Goal: Information Seeking & Learning: Learn about a topic

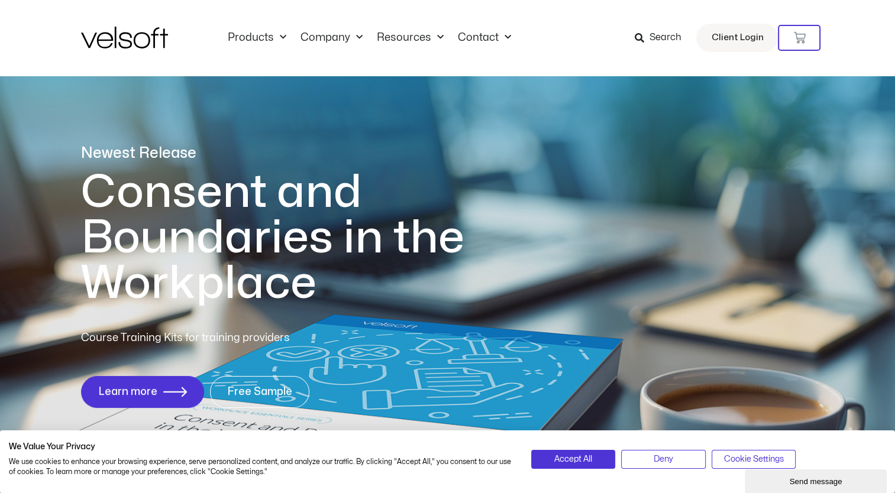
click at [661, 41] on span "Search" at bounding box center [665, 37] width 32 height 15
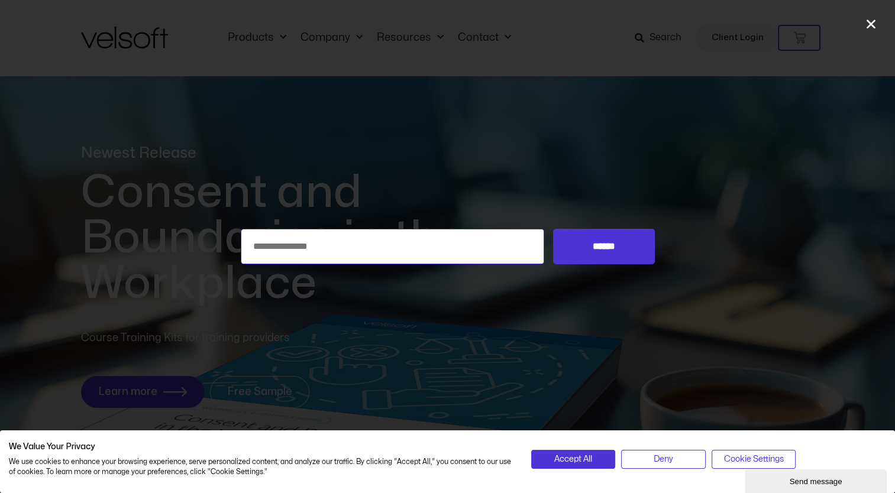
click at [421, 248] on input "Search for:" at bounding box center [393, 246] width 304 height 35
type input "******"
click at [553, 229] on input "******" at bounding box center [603, 246] width 101 height 35
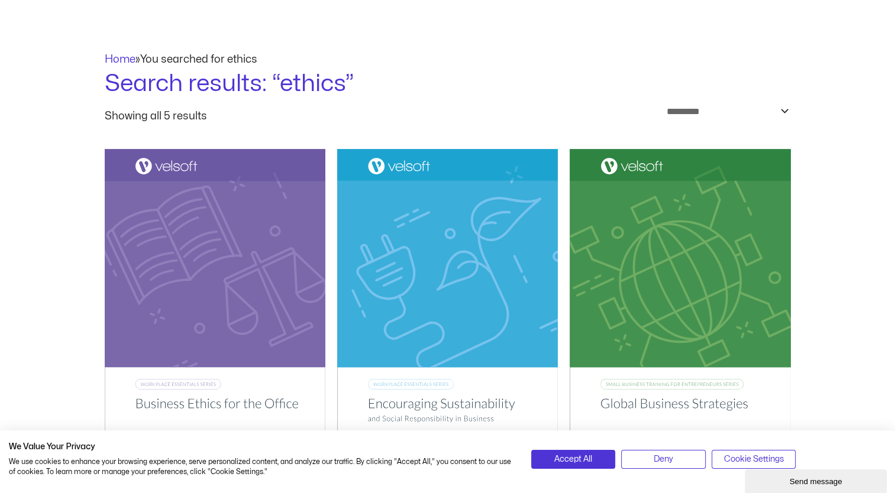
scroll to position [66, 0]
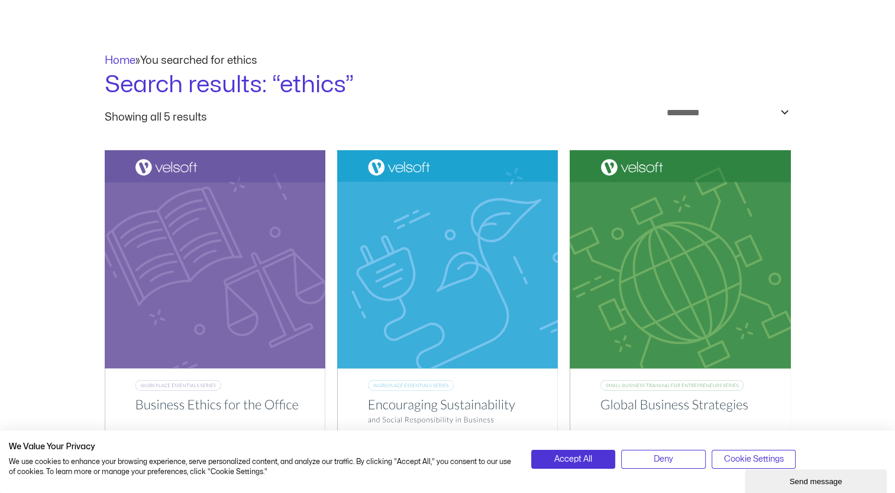
click at [267, 292] on img at bounding box center [215, 306] width 221 height 313
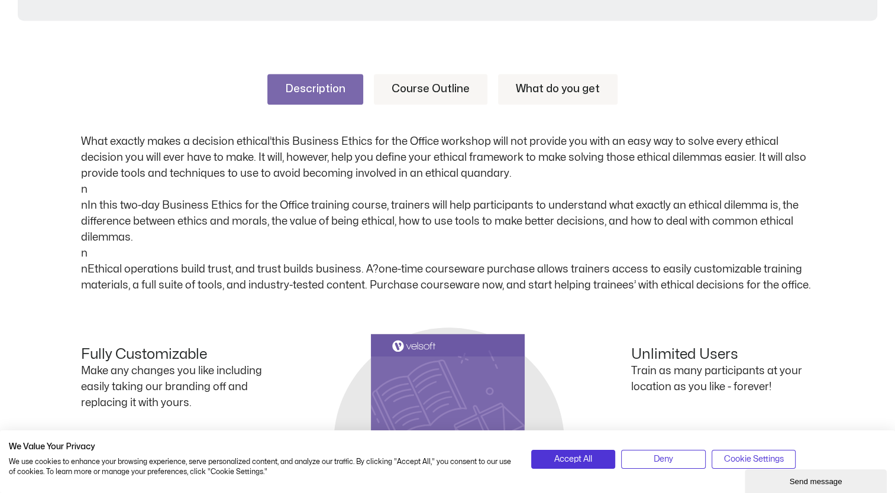
click at [423, 94] on link "Course Outline" at bounding box center [431, 89] width 114 height 31
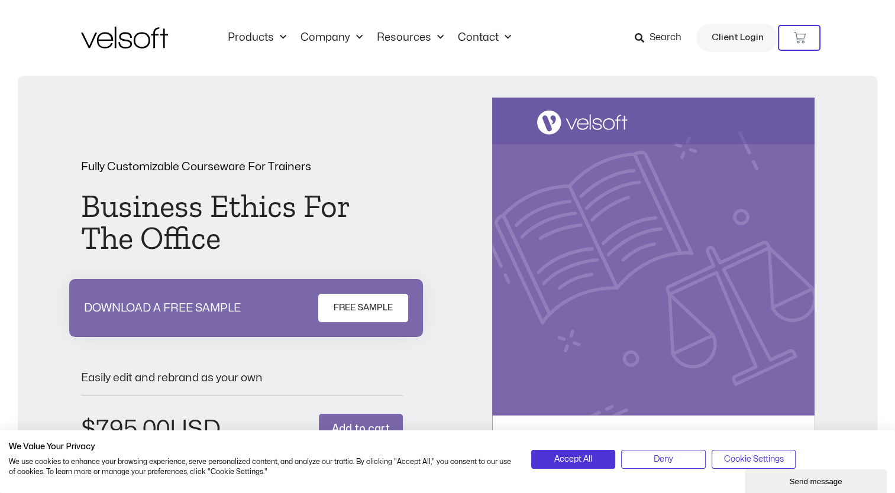
click at [637, 44] on span at bounding box center [638, 37] width 9 height 15
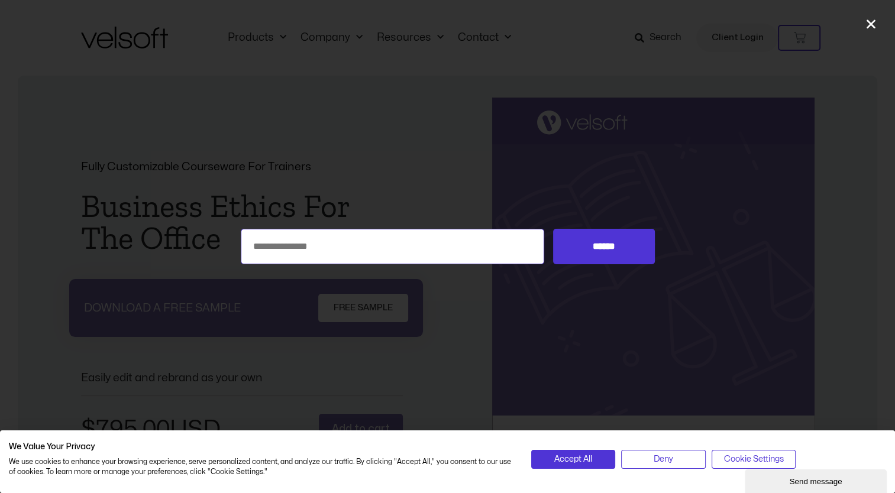
click at [494, 230] on input "Search for:" at bounding box center [393, 246] width 304 height 35
type input "**********"
click at [553, 229] on input "******" at bounding box center [603, 246] width 101 height 35
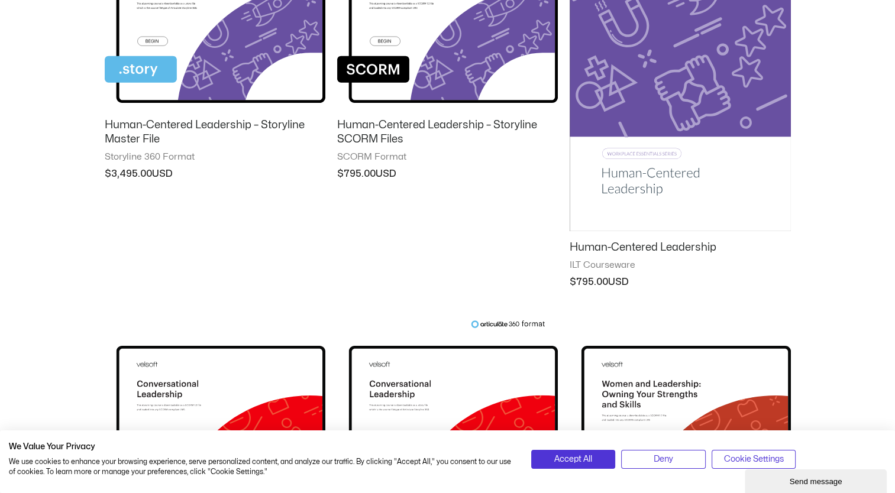
scroll to position [296, 0]
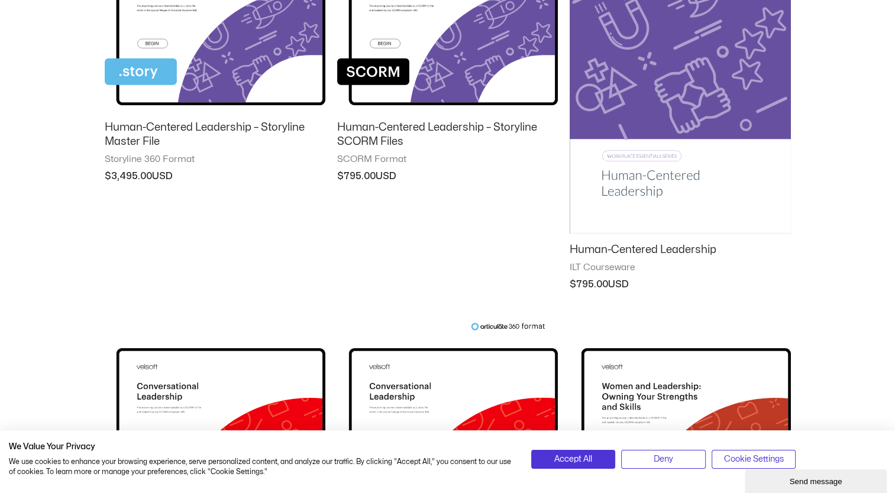
click at [753, 109] on img at bounding box center [680, 77] width 221 height 314
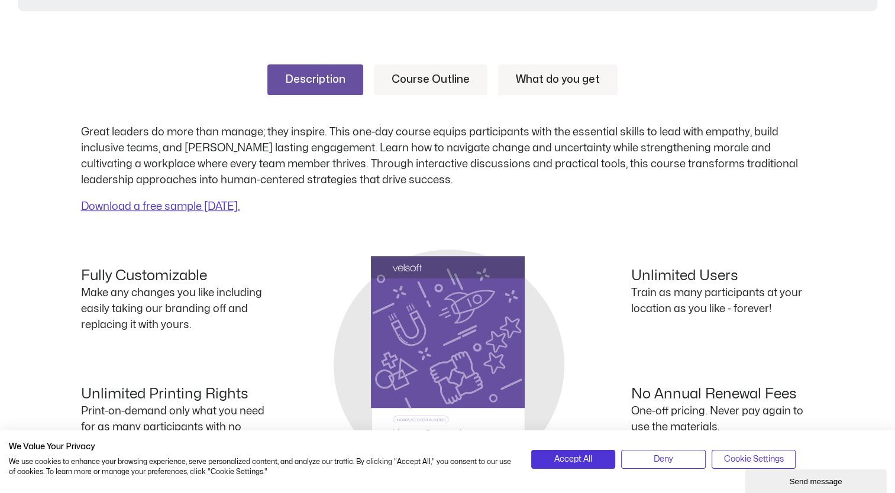
scroll to position [454, 0]
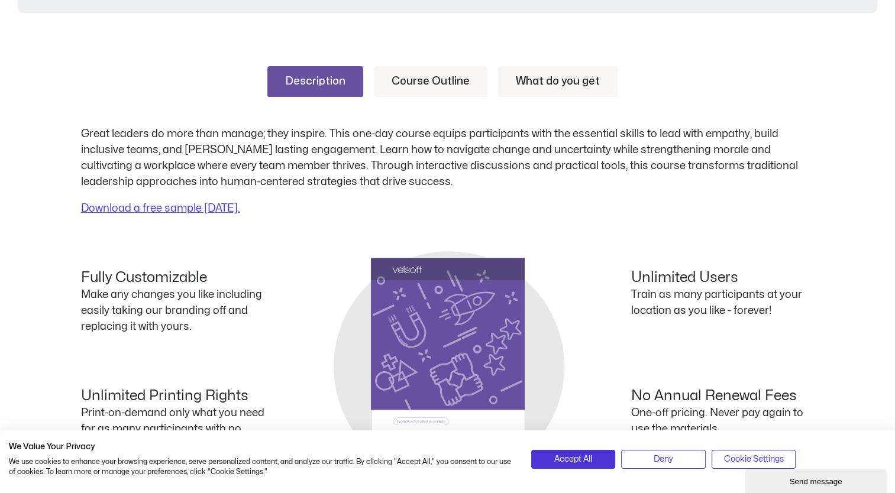
click at [421, 82] on link "Course Outline" at bounding box center [431, 81] width 114 height 31
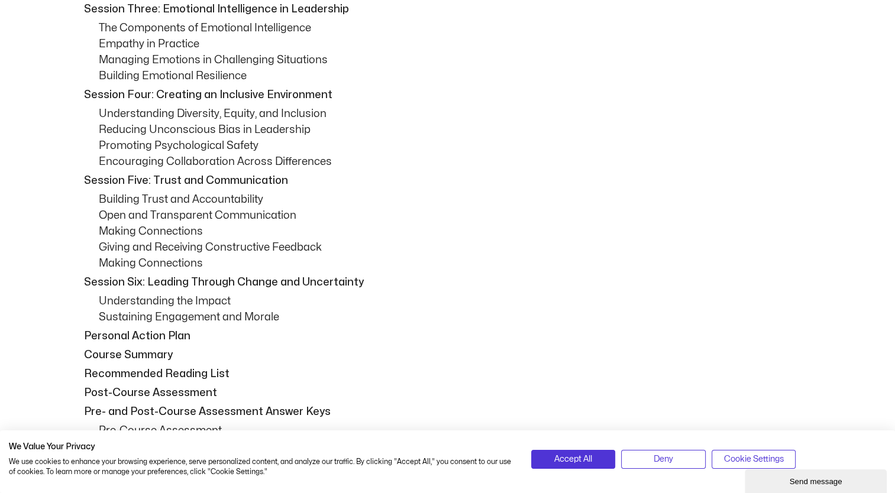
scroll to position [794, 0]
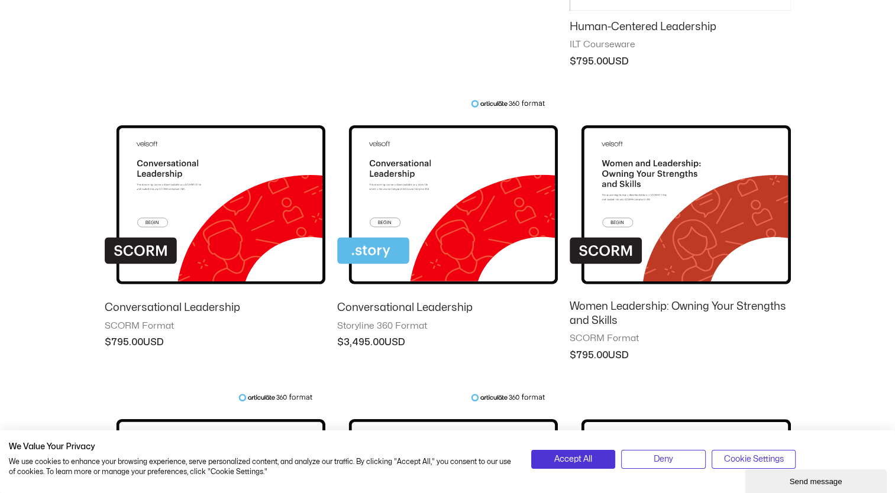
scroll to position [510, 0]
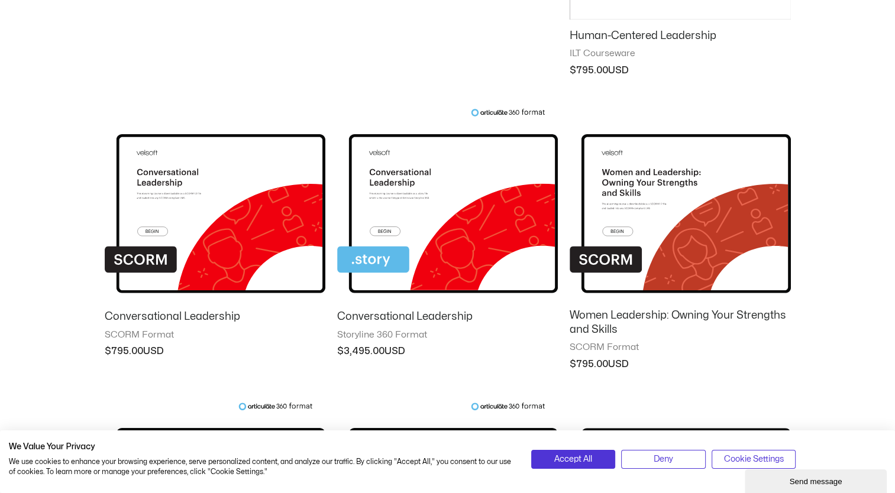
click at [501, 198] on img at bounding box center [447, 204] width 221 height 192
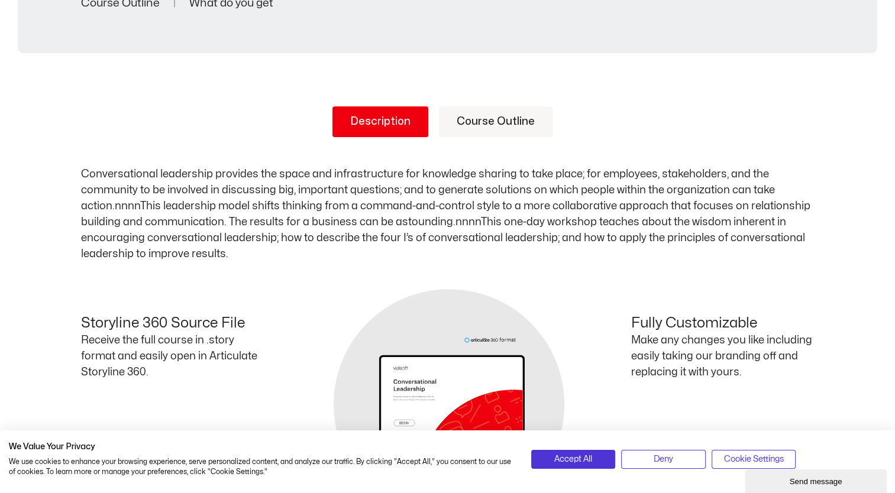
click at [504, 121] on link "Course Outline" at bounding box center [496, 121] width 114 height 31
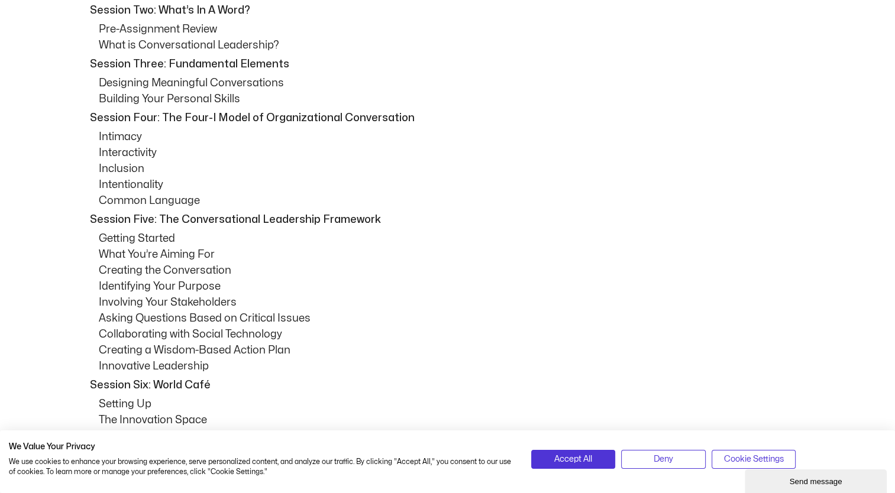
scroll to position [729, 0]
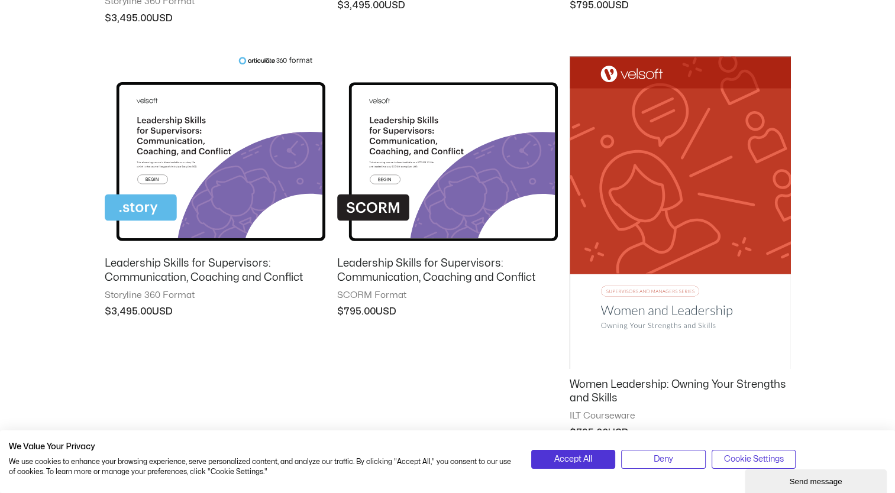
scroll to position [1247, 0]
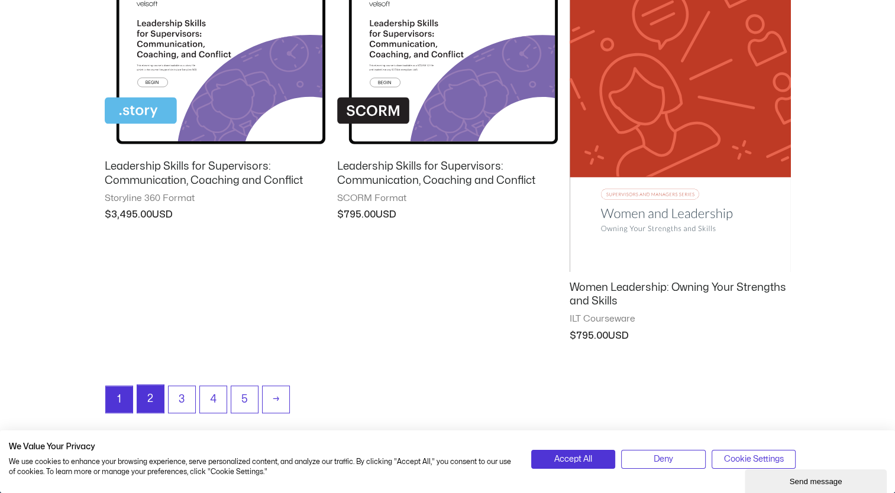
click at [146, 392] on link "2" at bounding box center [150, 399] width 27 height 28
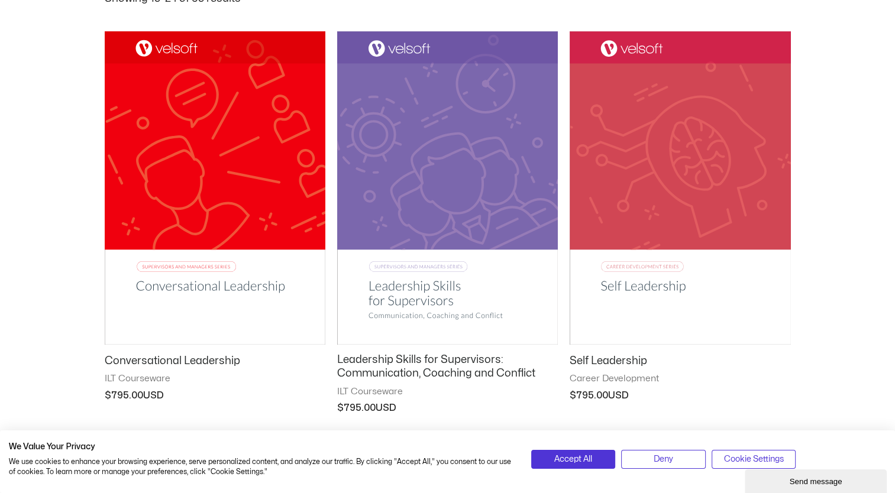
scroll to position [194, 0]
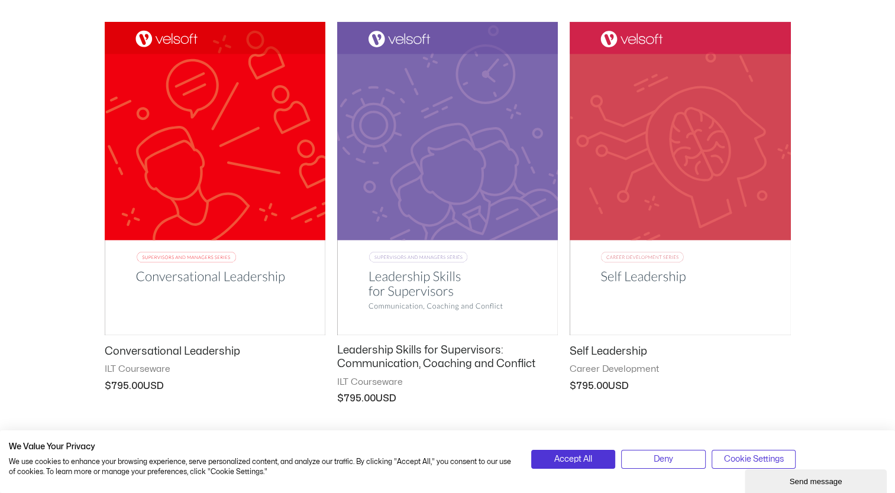
click at [696, 91] on img at bounding box center [680, 179] width 221 height 314
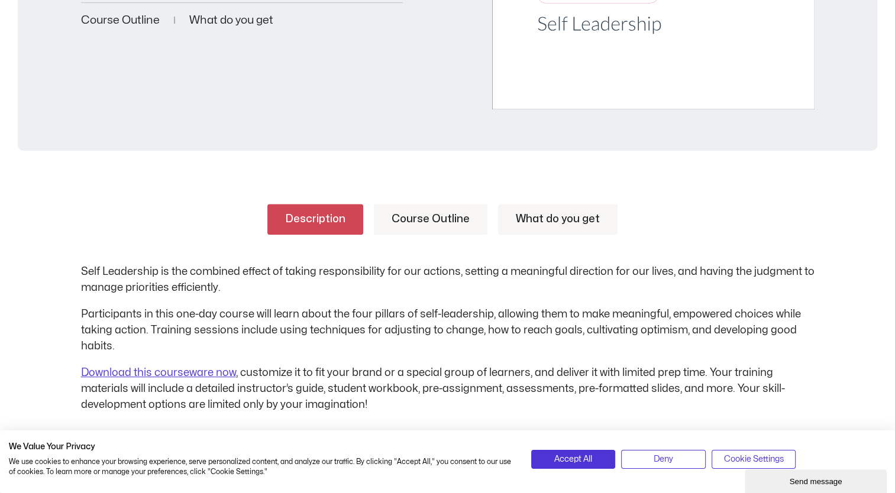
scroll to position [502, 0]
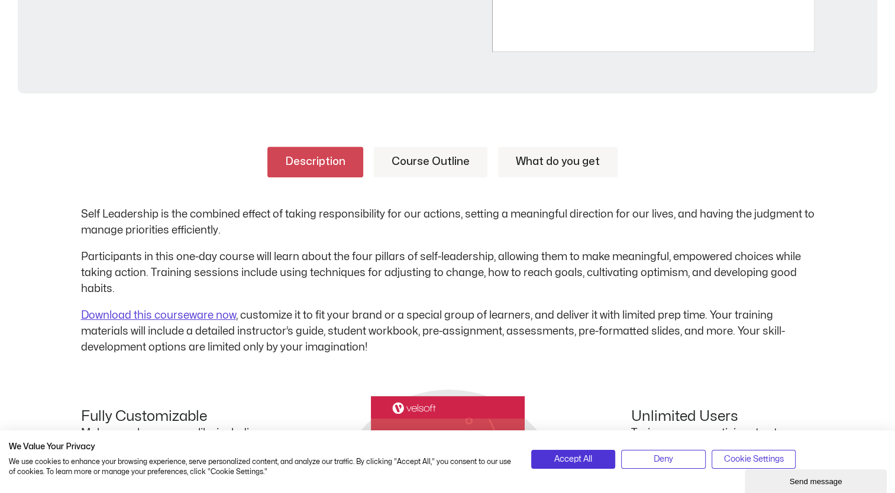
click at [448, 164] on link "Course Outline" at bounding box center [431, 162] width 114 height 31
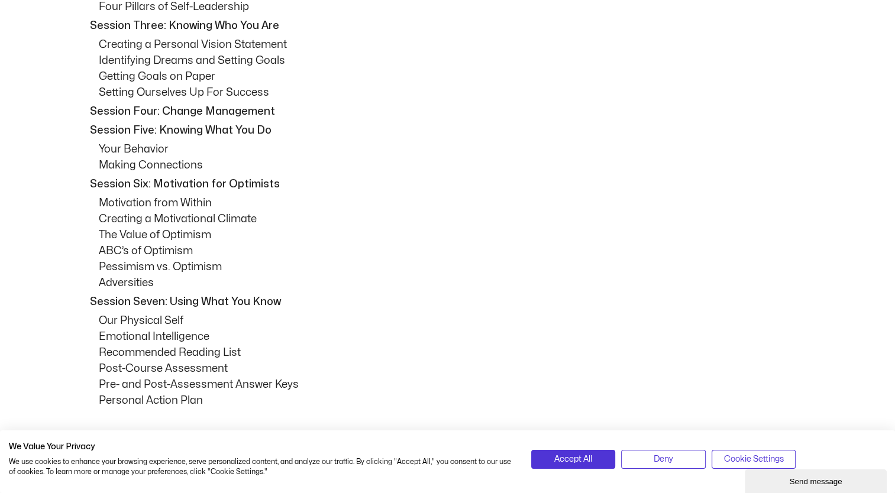
scroll to position [0, 0]
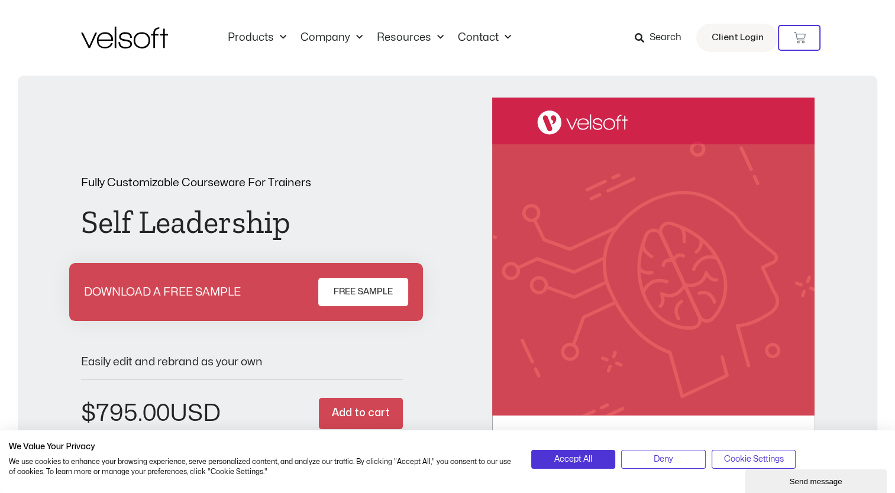
click at [648, 43] on span "Search" at bounding box center [657, 37] width 47 height 15
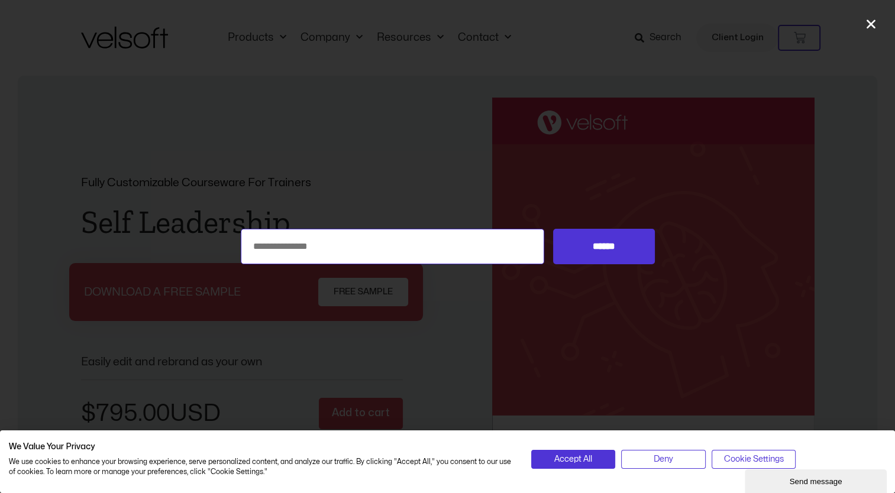
click at [340, 258] on input "Search for:" at bounding box center [393, 246] width 304 height 35
type input "*********"
click at [553, 229] on input "******" at bounding box center [603, 246] width 101 height 35
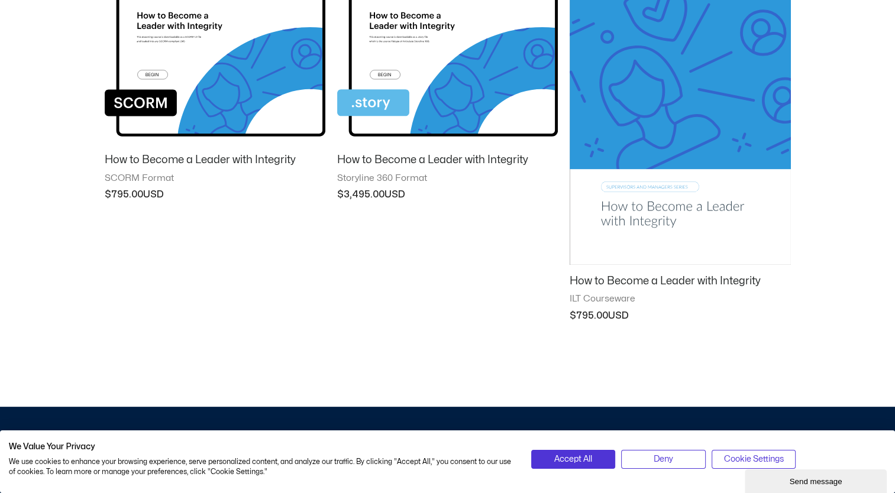
scroll to position [142, 0]
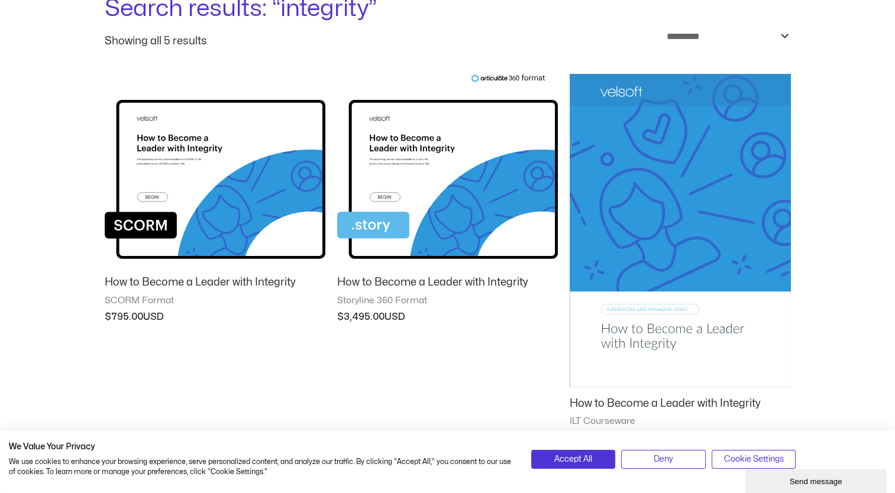
click at [704, 210] on img at bounding box center [680, 231] width 221 height 314
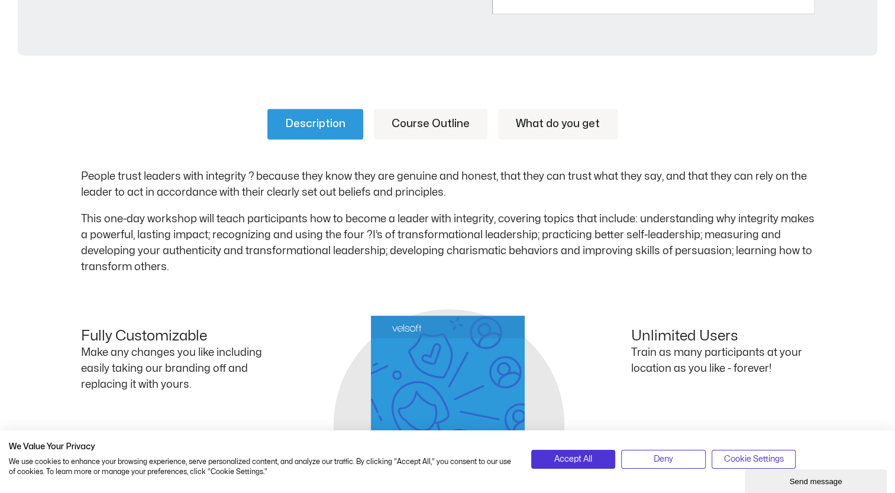
click at [450, 124] on link "Course Outline" at bounding box center [431, 124] width 114 height 31
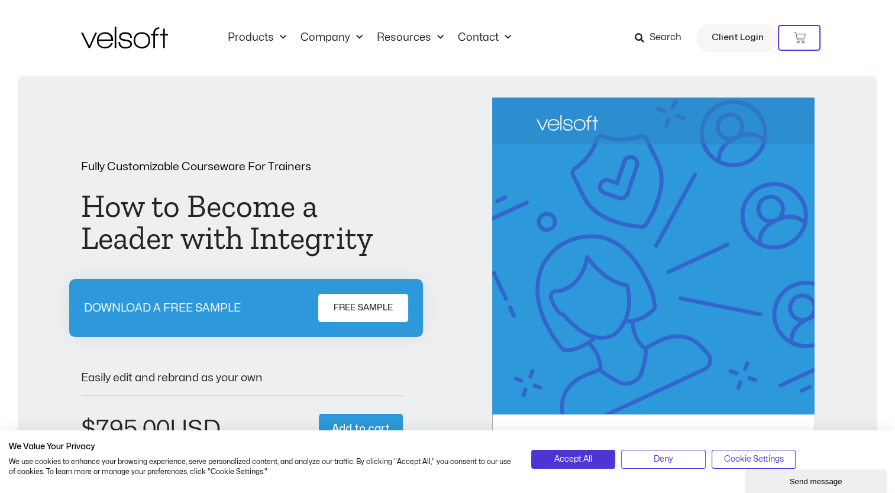
click at [642, 43] on span at bounding box center [638, 37] width 9 height 15
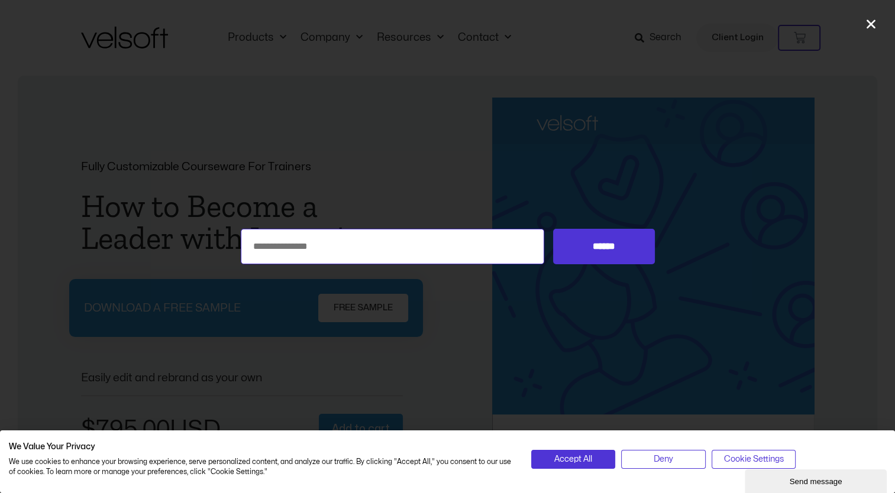
click at [477, 250] on input "Search for:" at bounding box center [393, 246] width 304 height 35
type input "**********"
click at [553, 229] on input "******" at bounding box center [603, 246] width 101 height 35
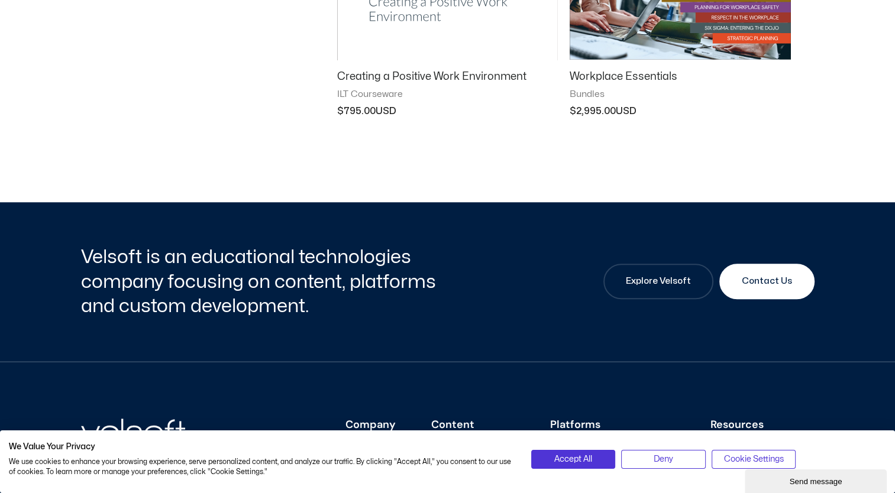
scroll to position [144, 0]
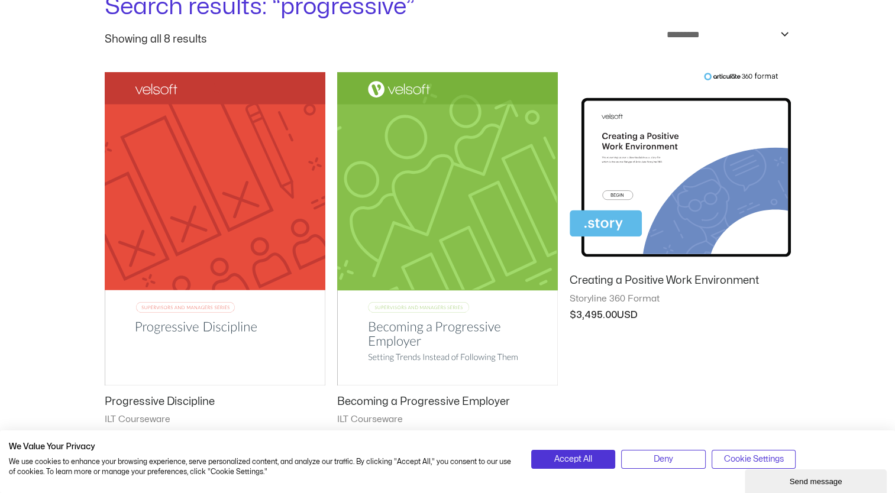
click at [761, 164] on img at bounding box center [680, 168] width 221 height 192
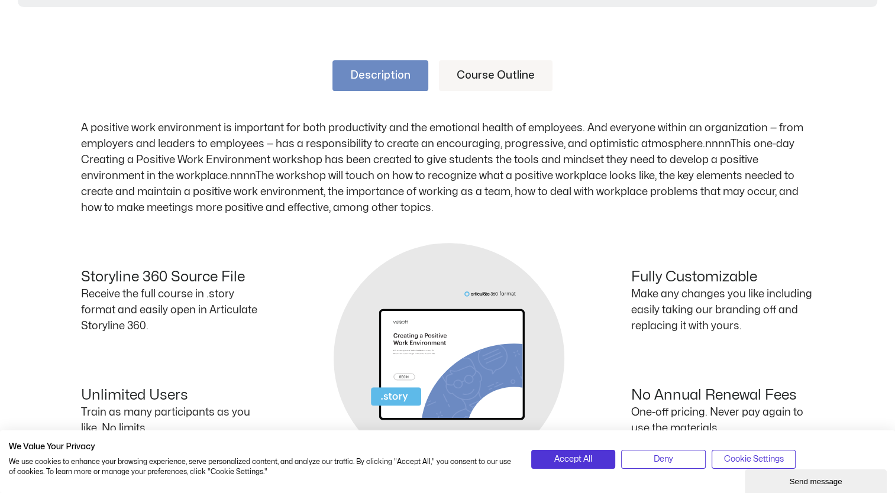
click at [509, 74] on link "Course Outline" at bounding box center [496, 75] width 114 height 31
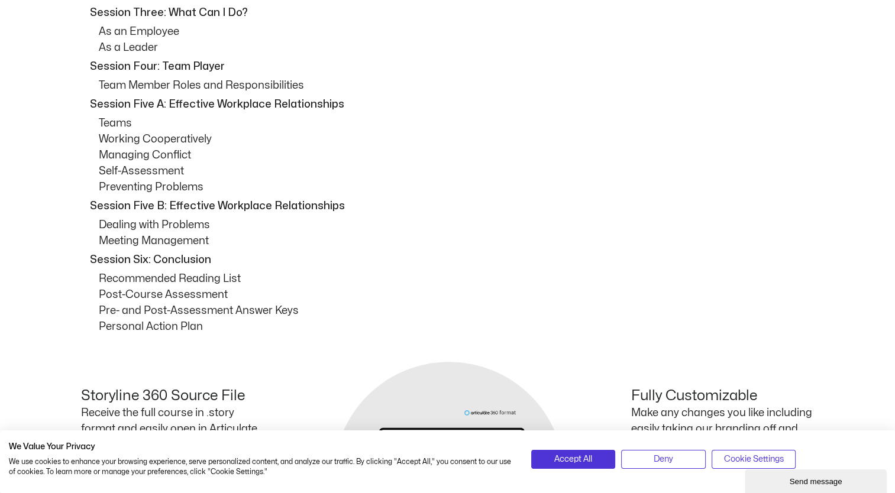
scroll to position [673, 0]
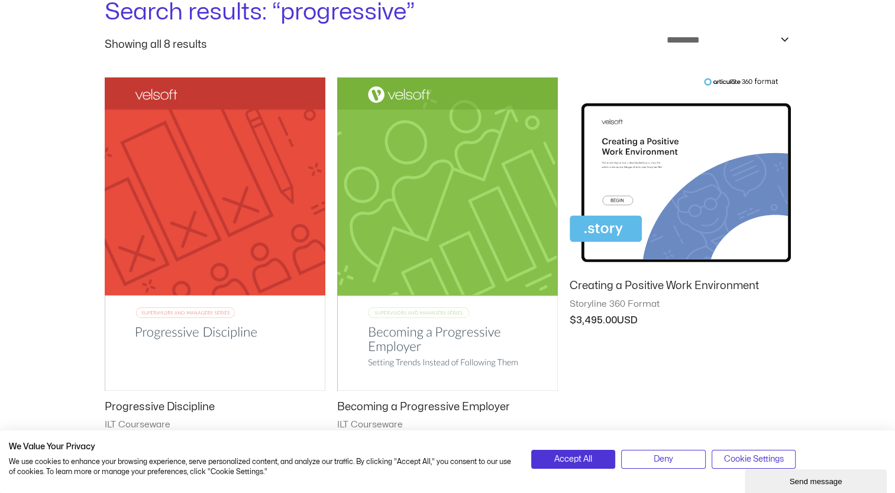
click at [389, 234] on img at bounding box center [447, 233] width 221 height 313
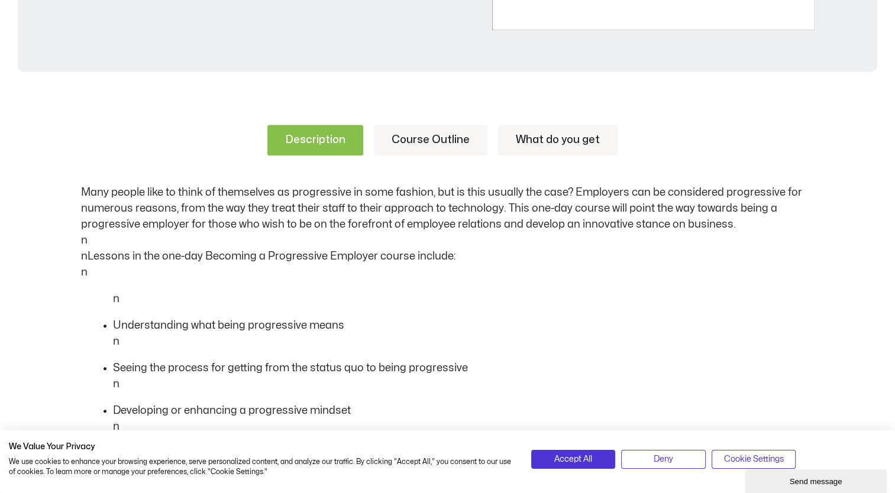
click at [454, 140] on link "Course Outline" at bounding box center [431, 140] width 114 height 31
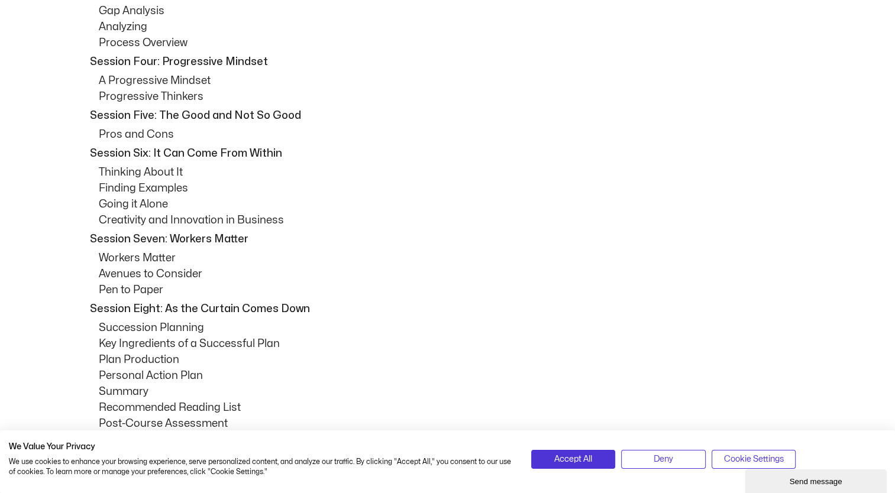
scroll to position [909, 0]
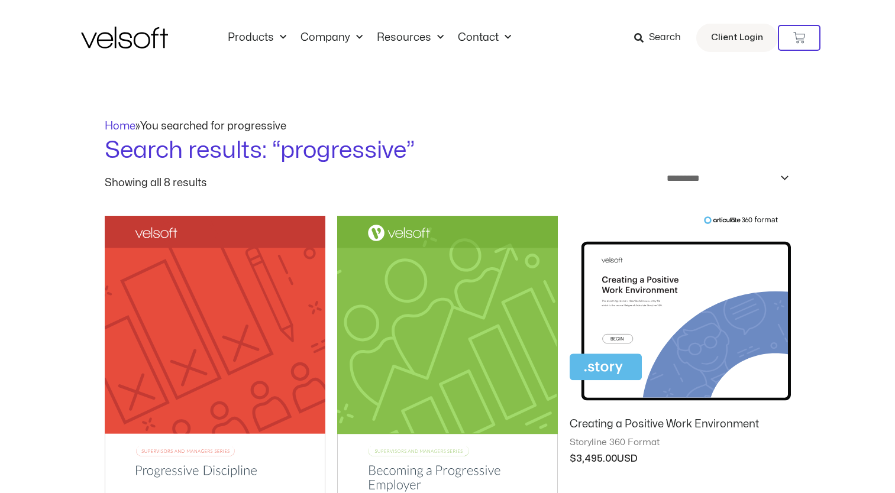
scroll to position [133, 0]
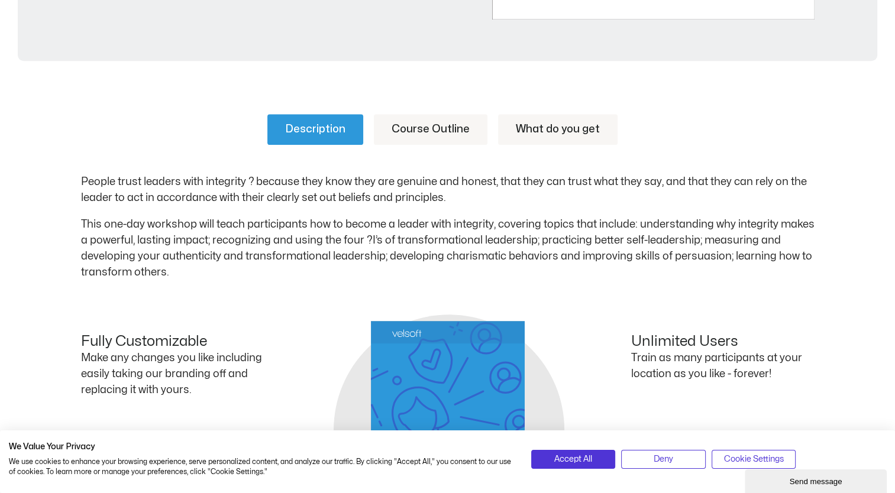
scroll to position [532, 0]
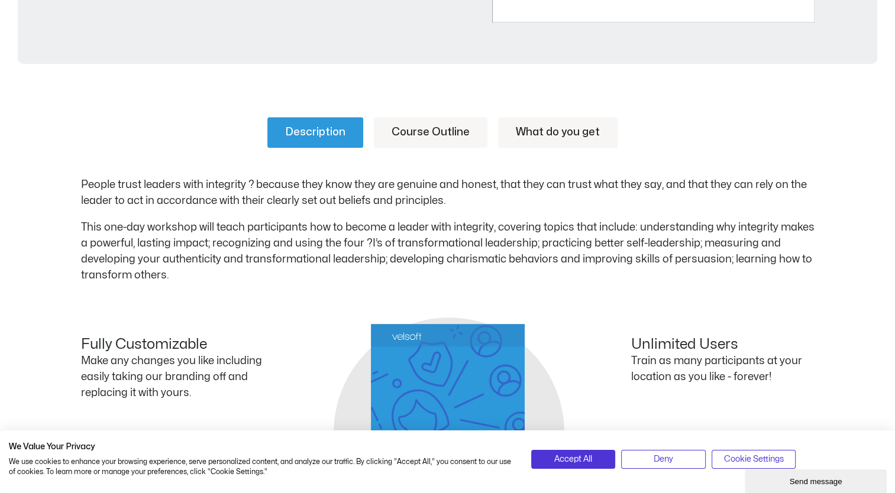
click at [403, 131] on link "Course Outline" at bounding box center [431, 132] width 114 height 31
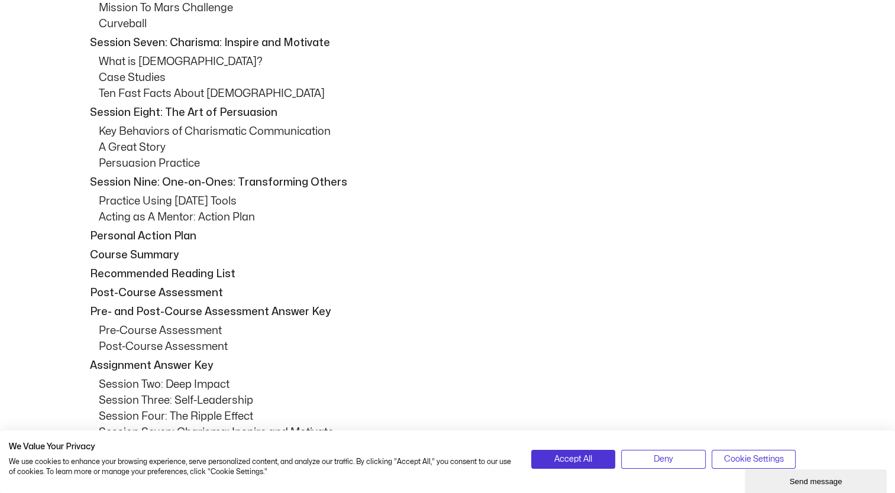
scroll to position [0, 0]
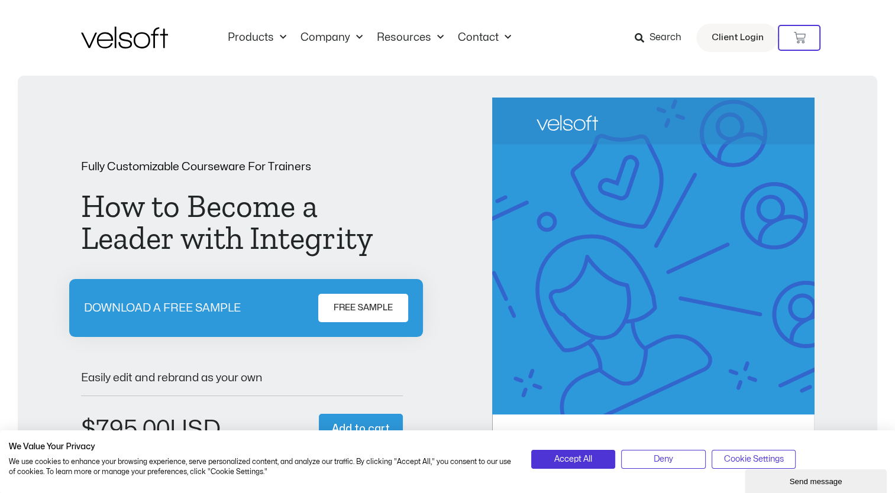
click at [660, 38] on span "Search" at bounding box center [665, 37] width 32 height 15
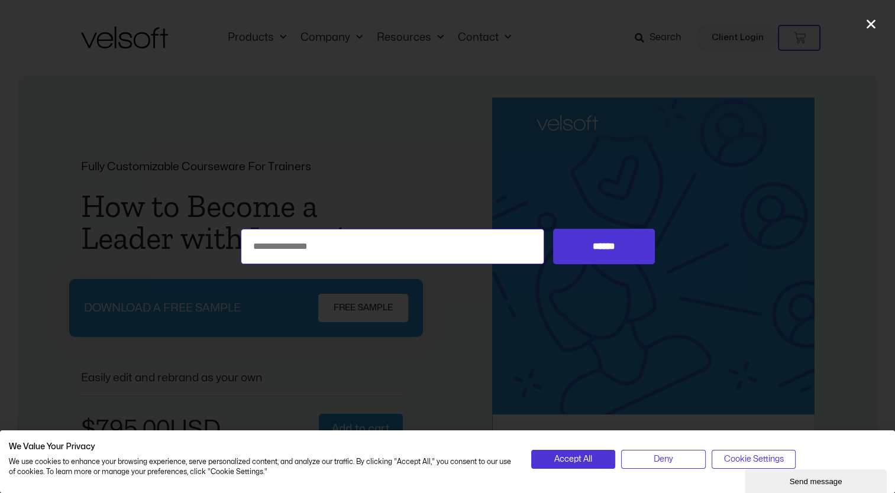
click at [416, 254] on input "Search for:" at bounding box center [393, 246] width 304 height 35
type input "**********"
click at [553, 229] on input "******" at bounding box center [603, 246] width 101 height 35
